Goal: Learn about a topic

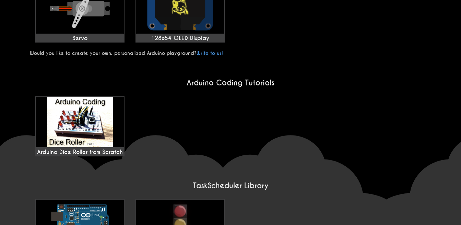
scroll to position [412, 0]
click at [88, 207] on img at bounding box center [80, 225] width 88 height 50
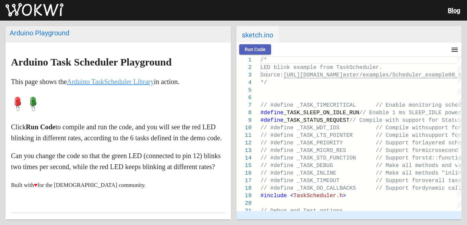
click at [261, 50] on span "Run Code" at bounding box center [254, 49] width 21 height 5
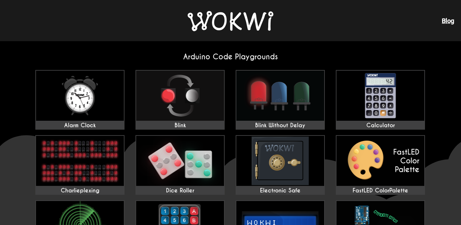
click at [451, 18] on link "Blog" at bounding box center [448, 20] width 12 height 7
